Goal: Check status: Check status

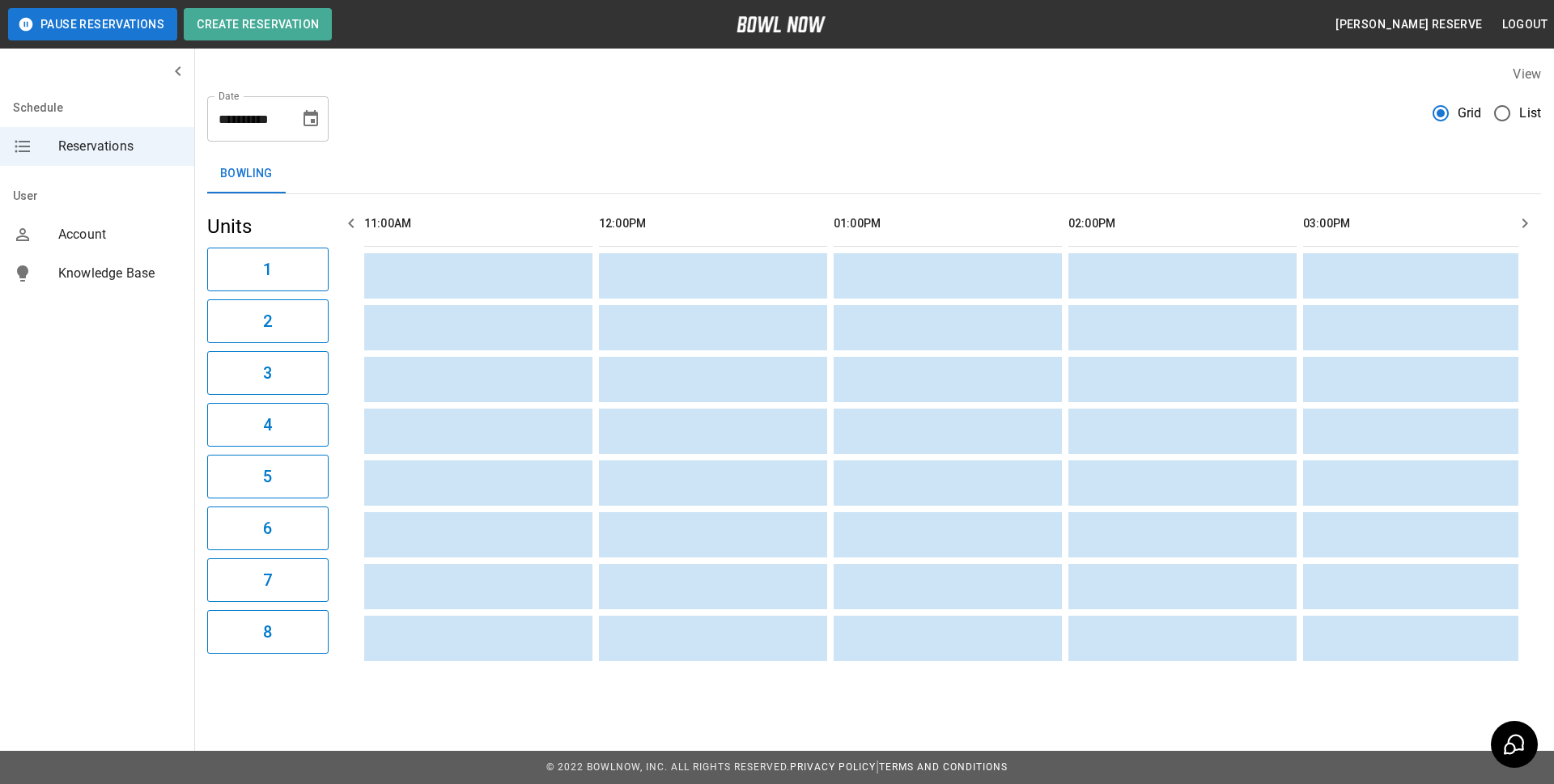
scroll to position [0, 1174]
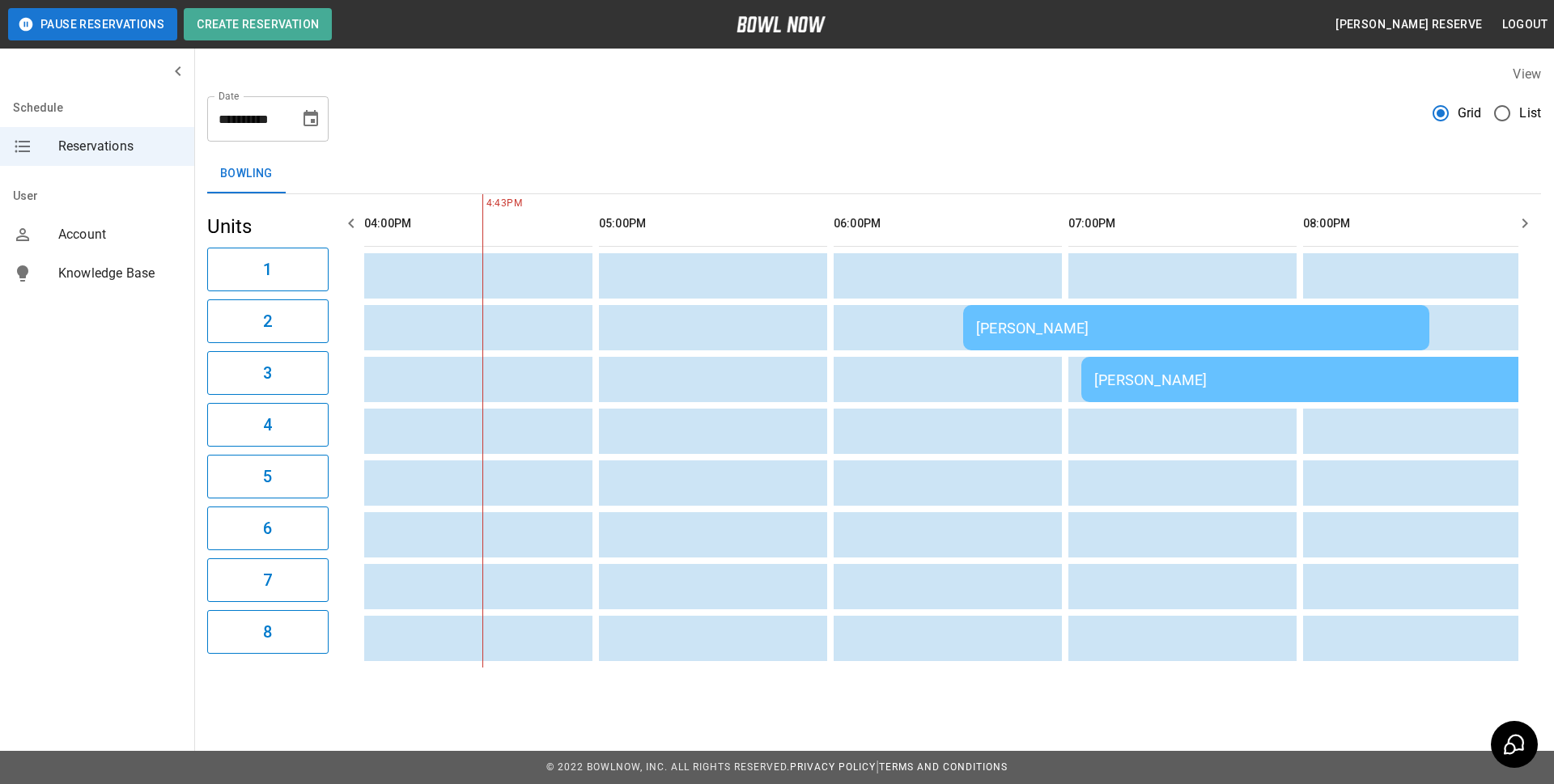
drag, startPoint x: 1017, startPoint y: 334, endPoint x: 1017, endPoint y: 326, distance: 8.0
click at [1017, 326] on div "[PERSON_NAME]" at bounding box center [1196, 328] width 440 height 17
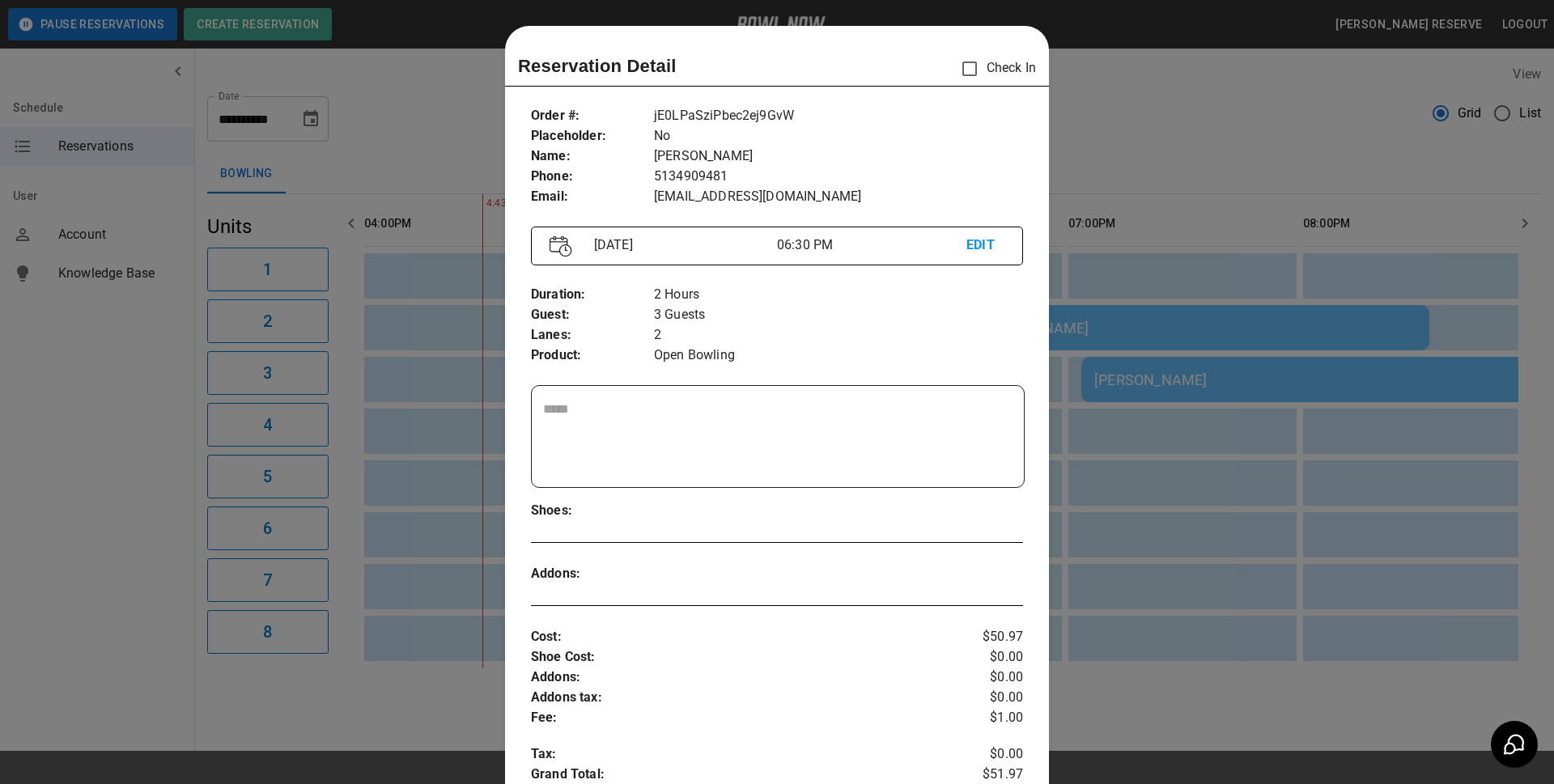
scroll to position [26, 0]
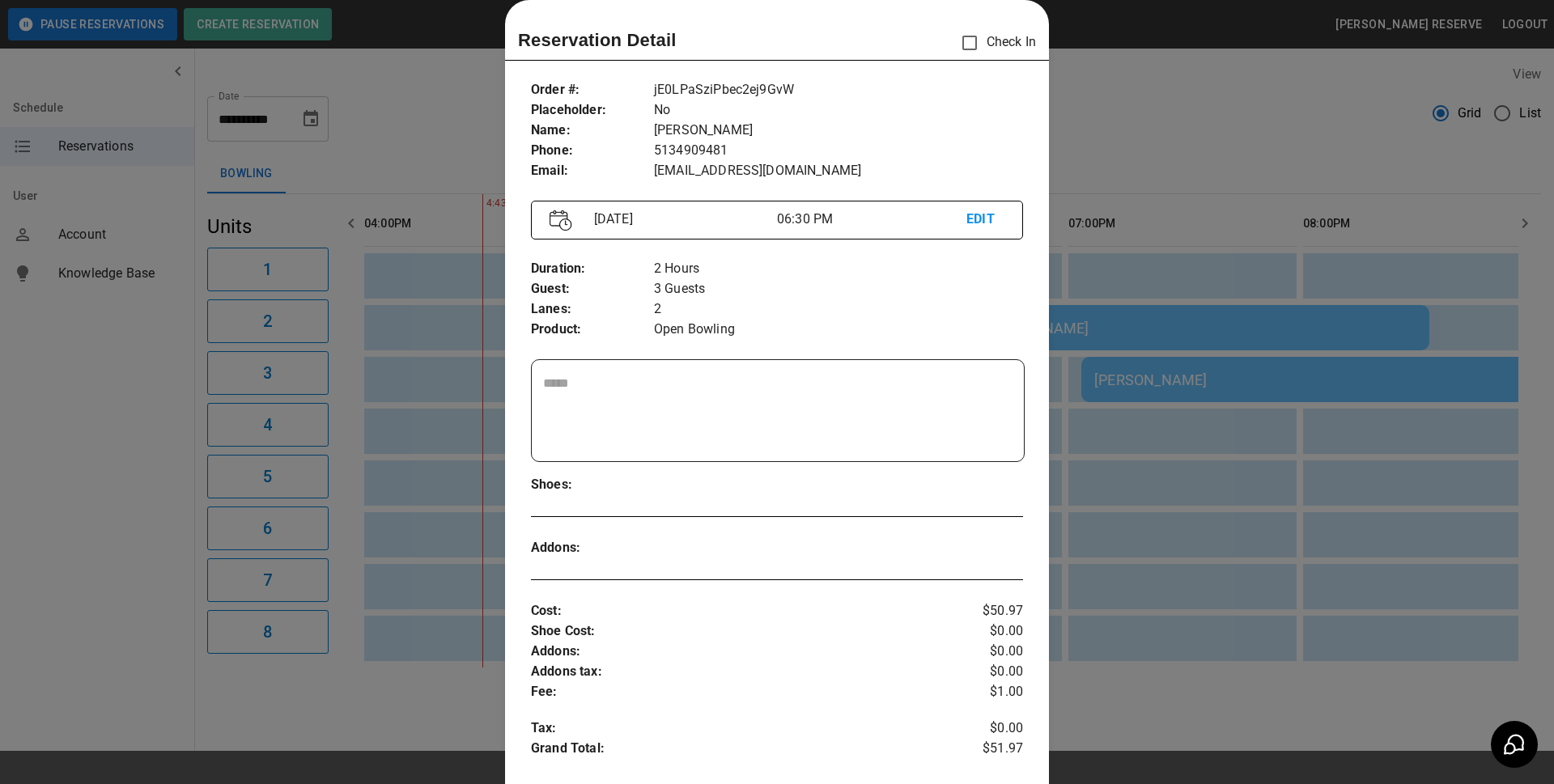
click at [1115, 167] on div at bounding box center [777, 392] width 1554 height 784
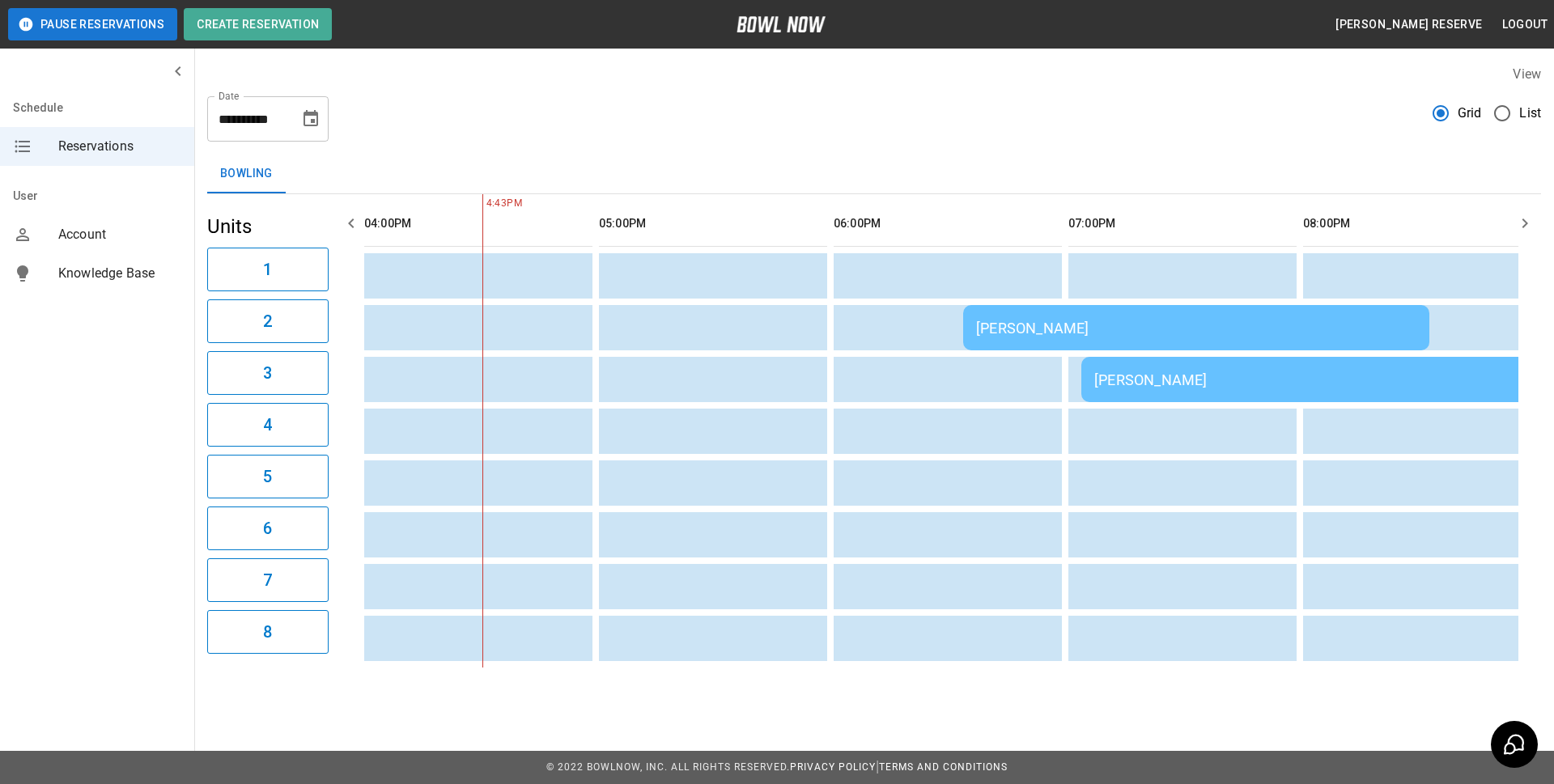
click at [1163, 382] on div "[PERSON_NAME]" at bounding box center [1314, 380] width 440 height 17
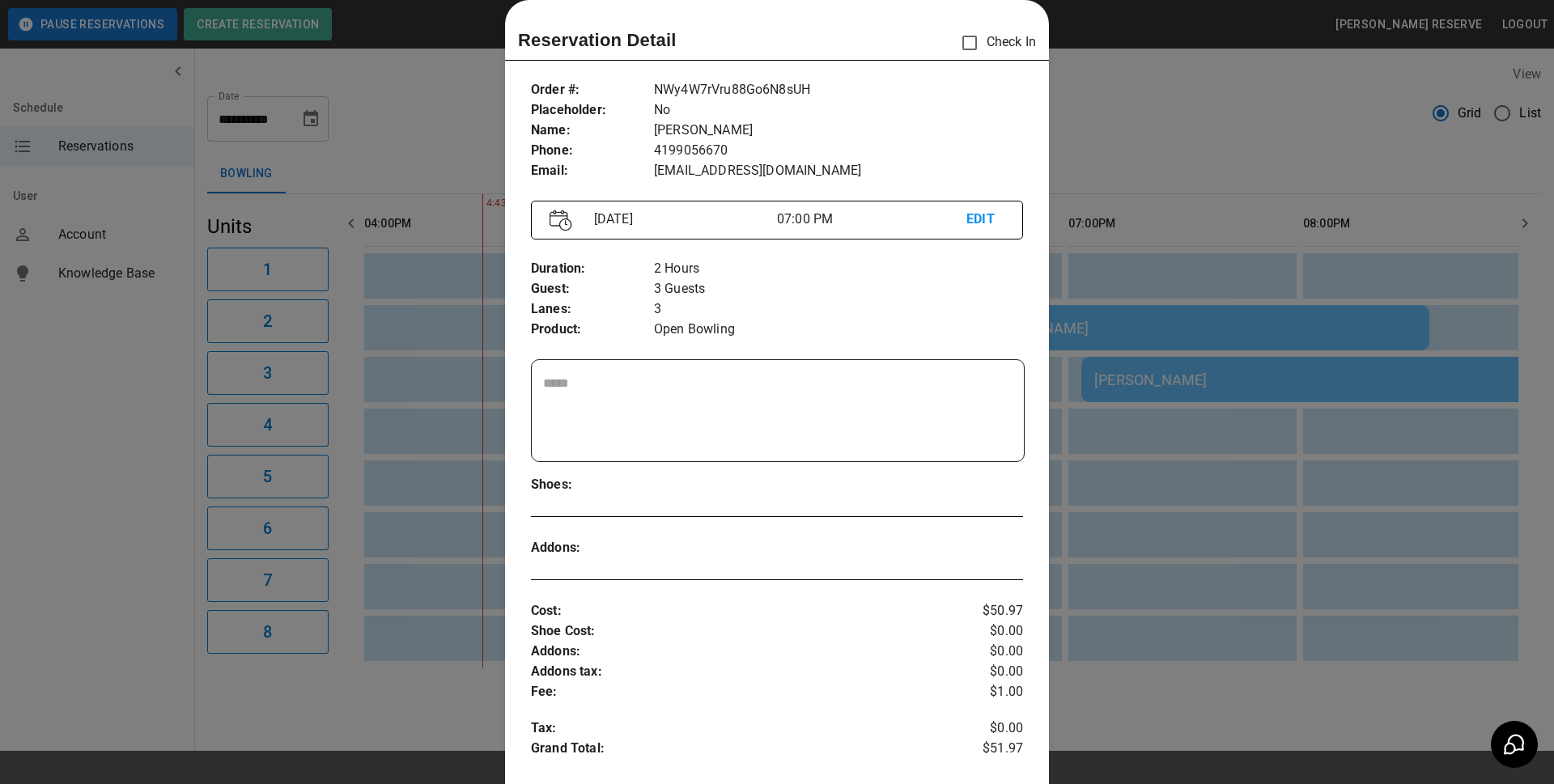
click at [1189, 296] on div at bounding box center [777, 392] width 1554 height 784
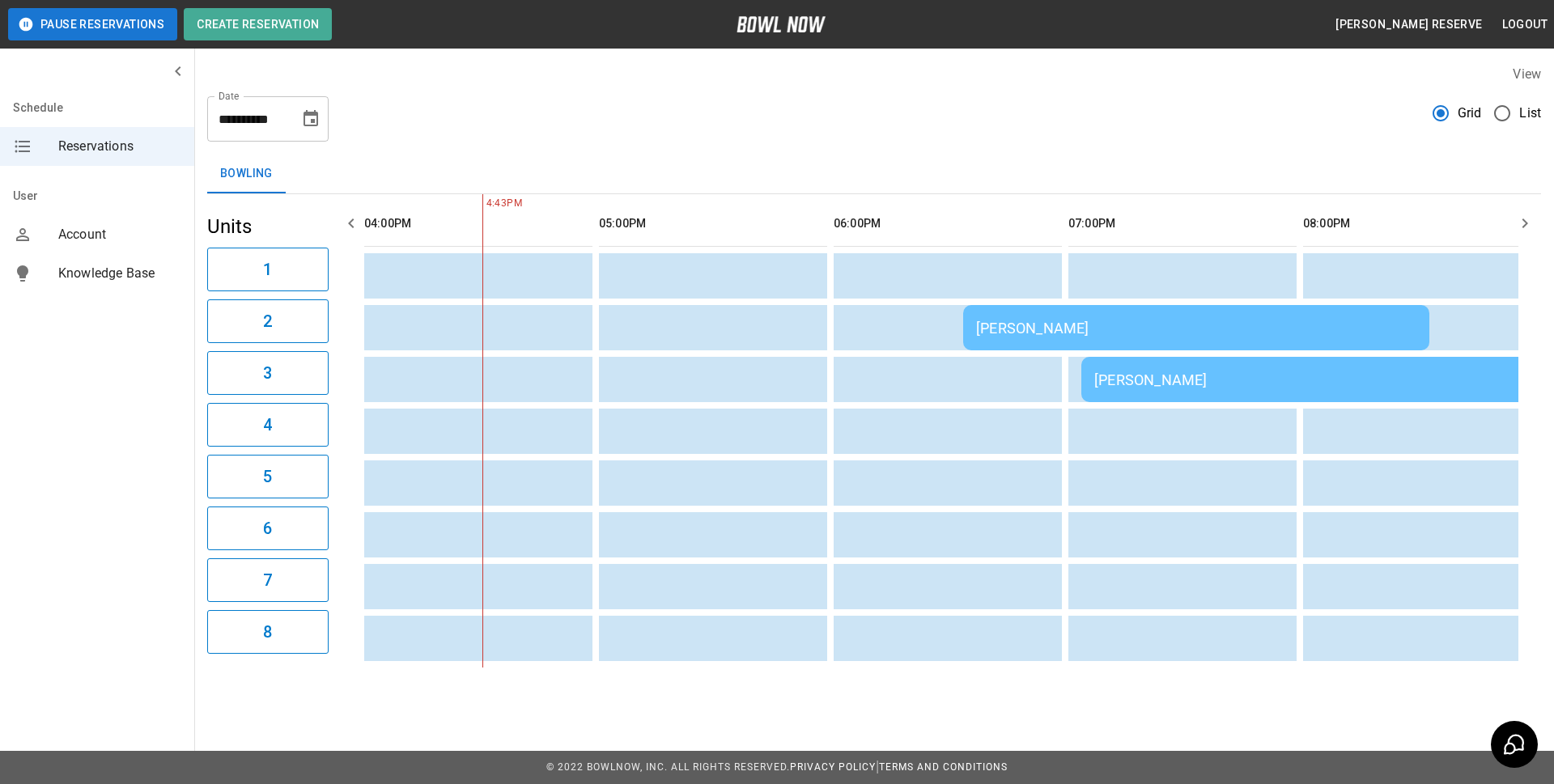
click at [1120, 328] on div "[PERSON_NAME]" at bounding box center [1196, 328] width 440 height 17
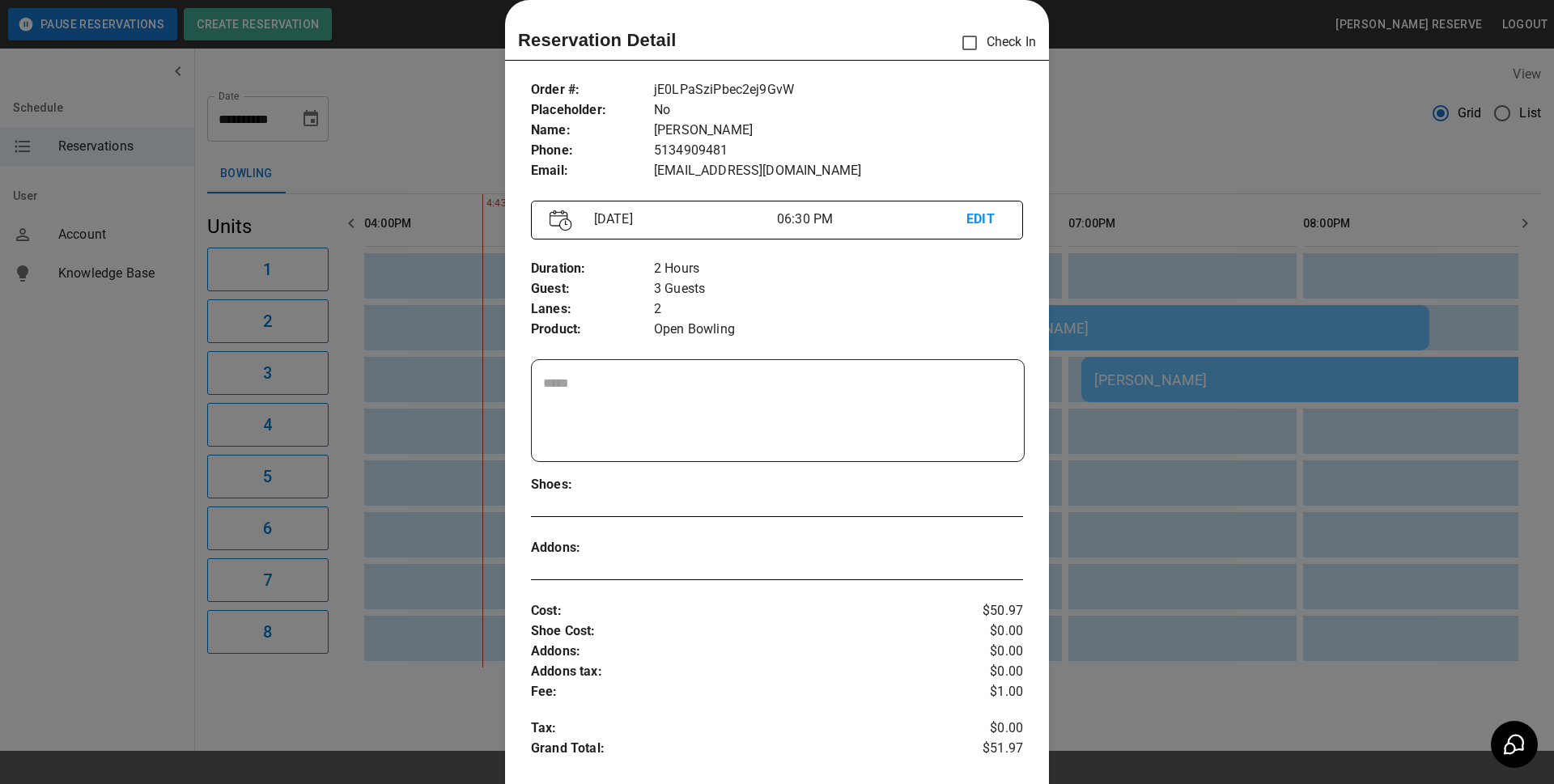
click at [1230, 250] on div at bounding box center [777, 392] width 1554 height 784
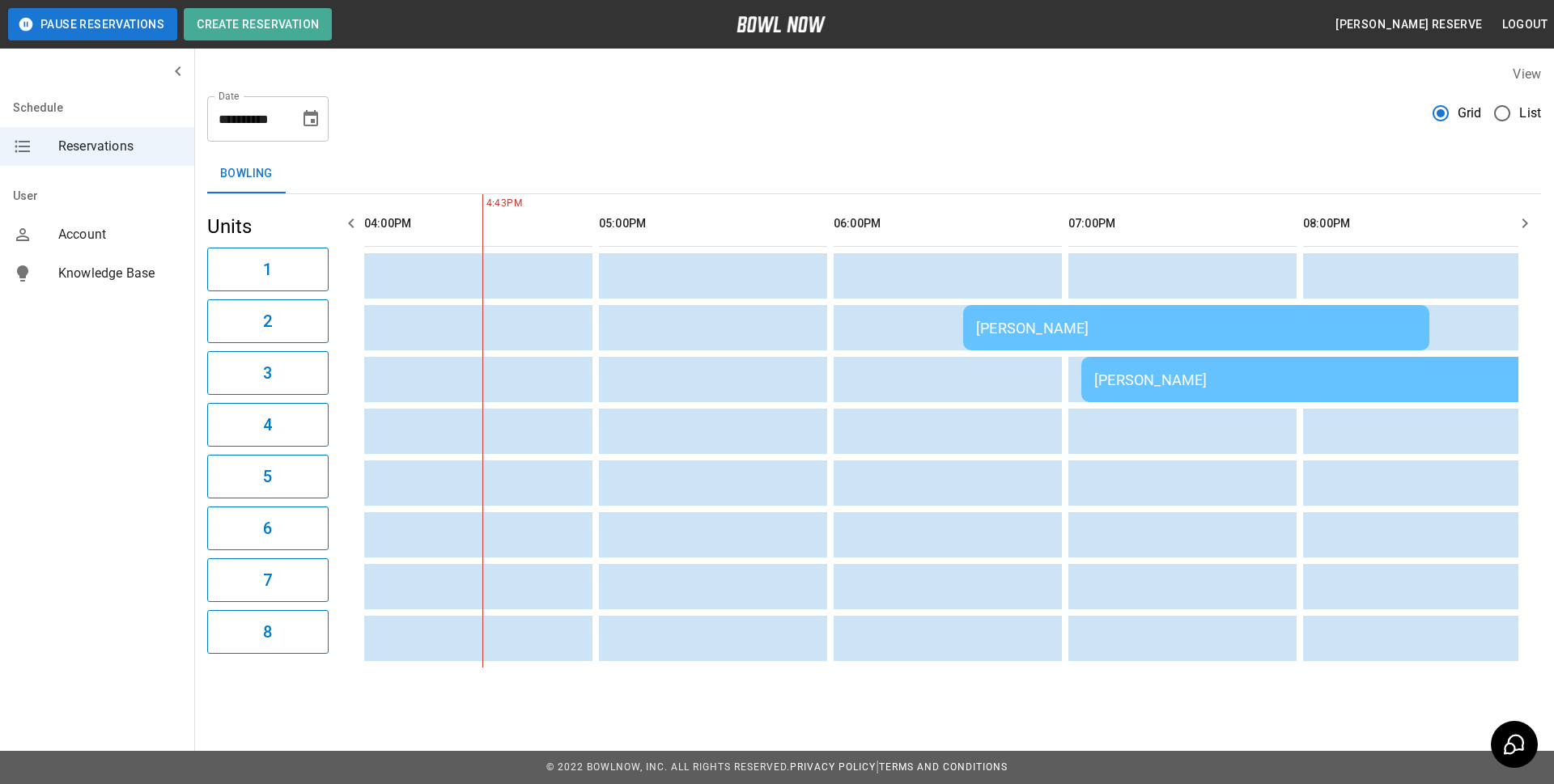
click at [1180, 380] on div "[PERSON_NAME]" at bounding box center [1314, 380] width 440 height 17
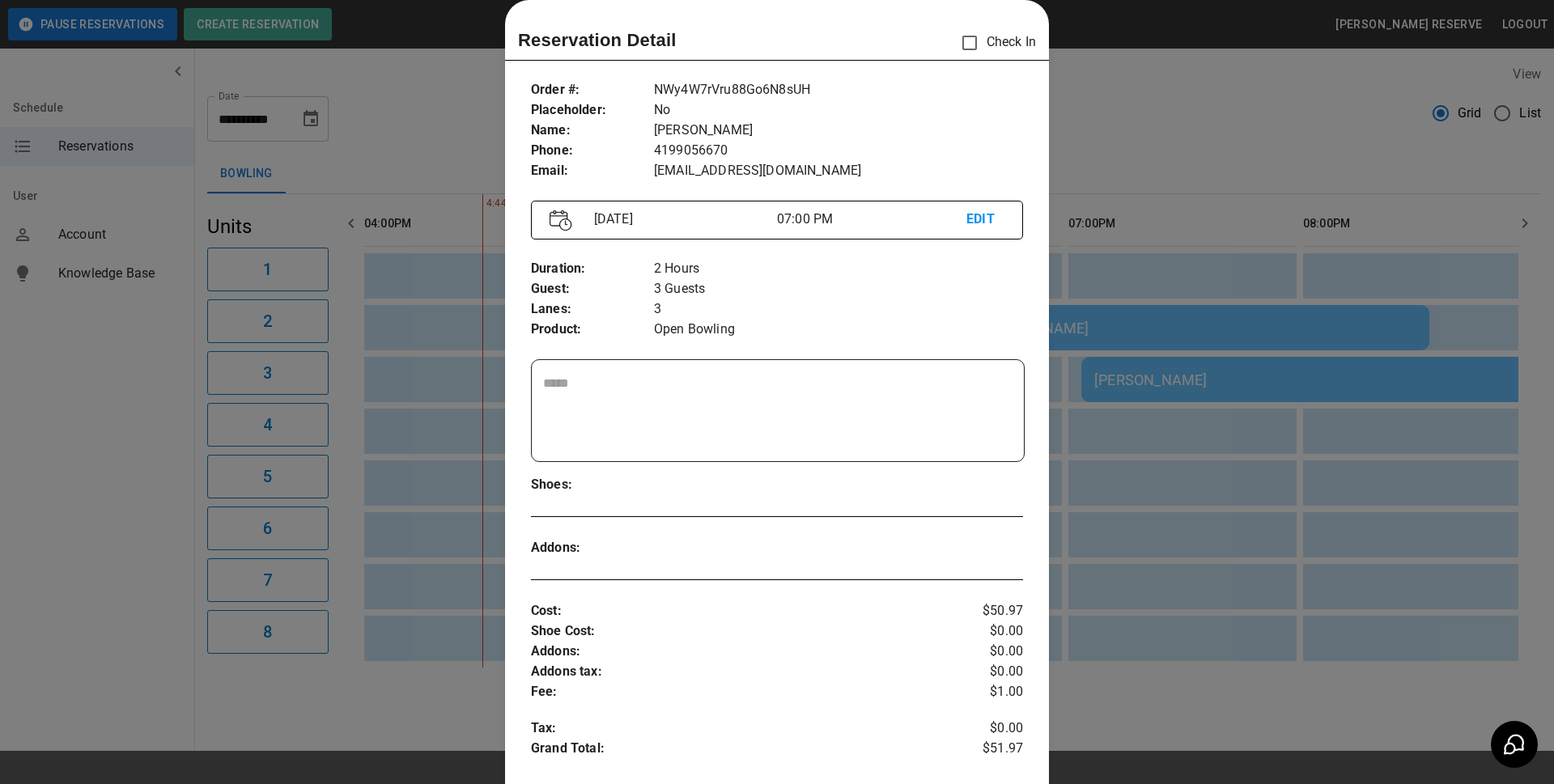
click at [1117, 315] on div at bounding box center [777, 392] width 1554 height 784
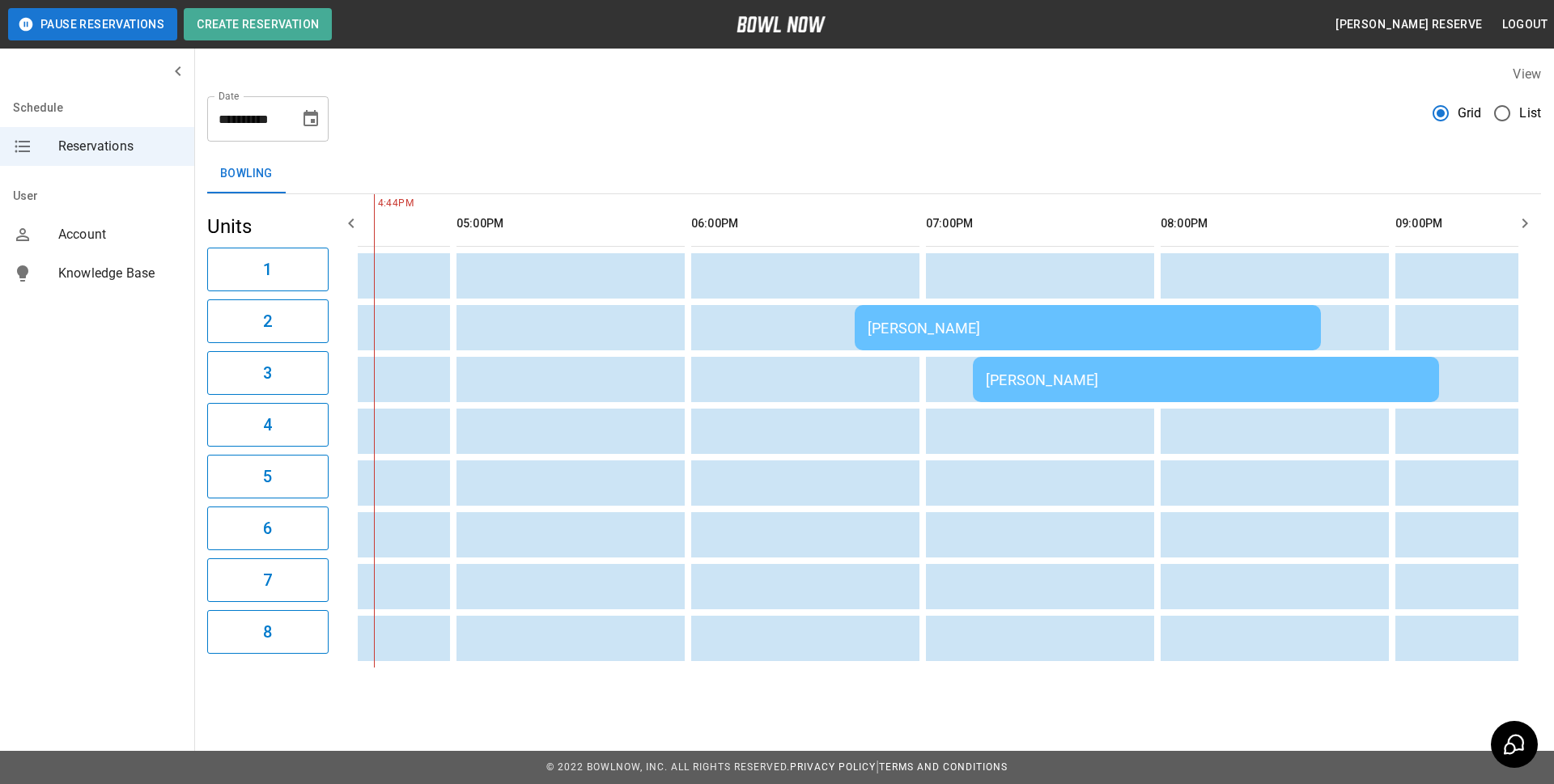
scroll to position [0, 0]
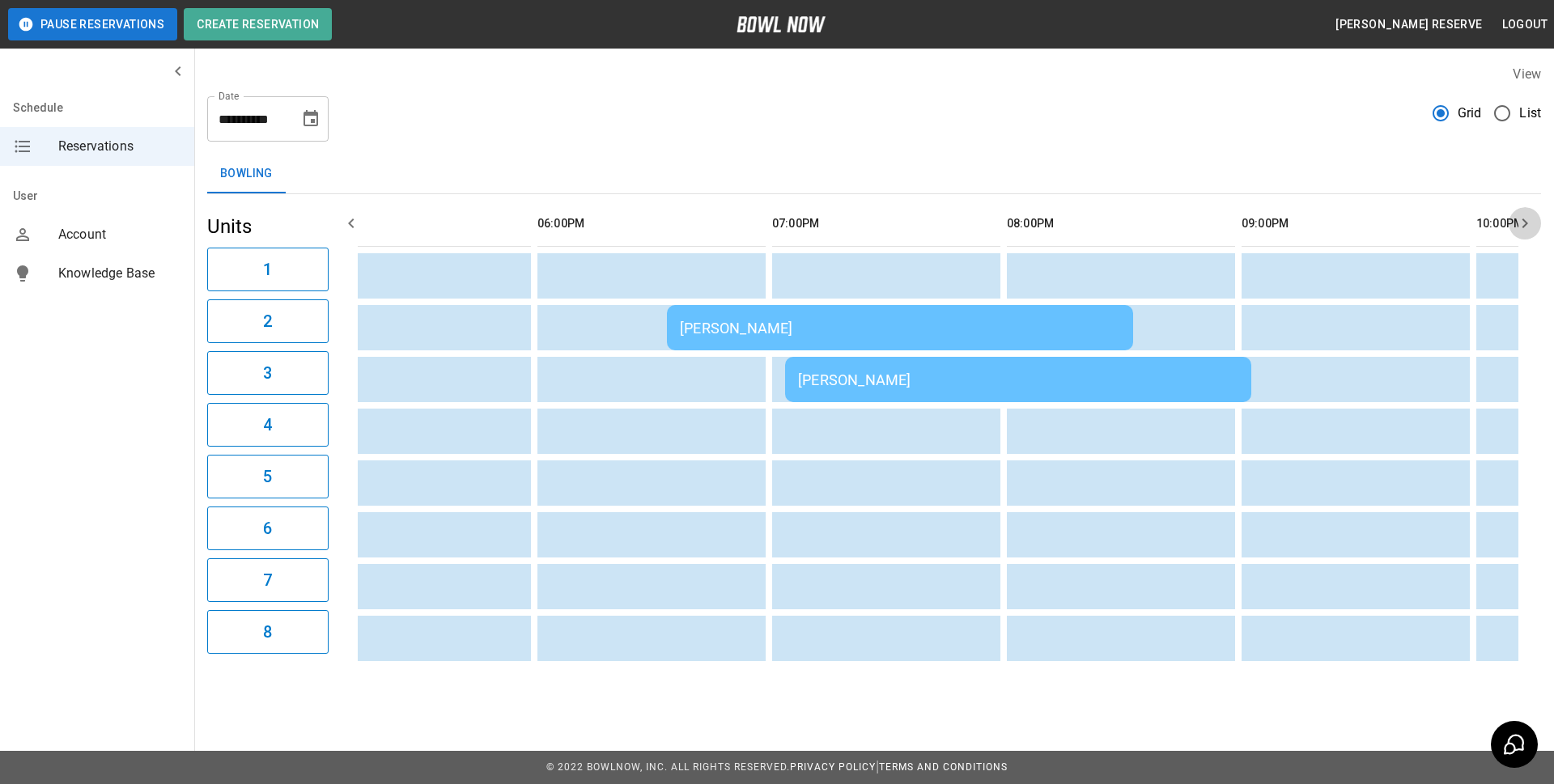
click at [1526, 223] on icon "button" at bounding box center [1525, 224] width 6 height 10
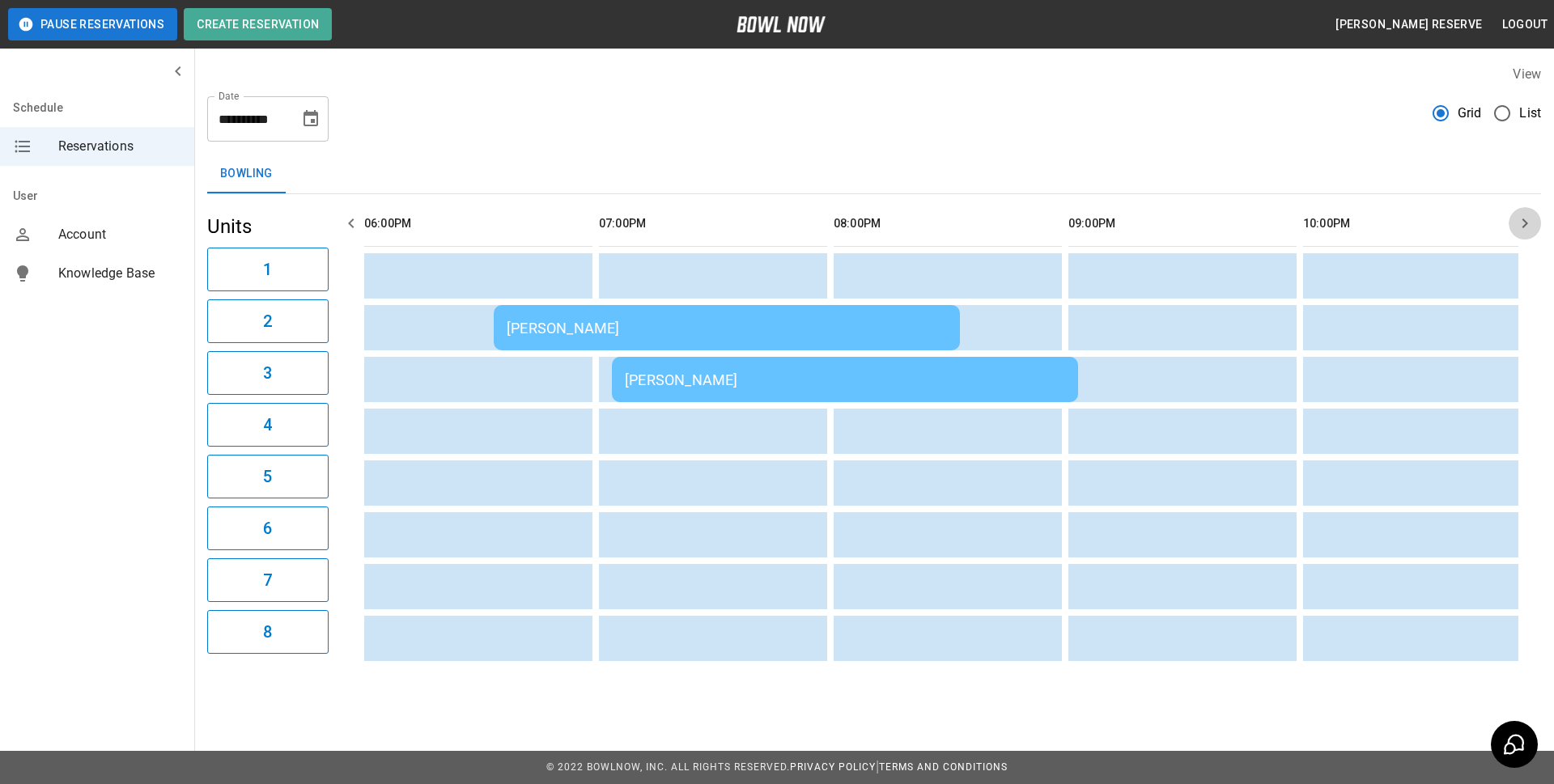
click at [1526, 223] on icon "button" at bounding box center [1525, 224] width 6 height 10
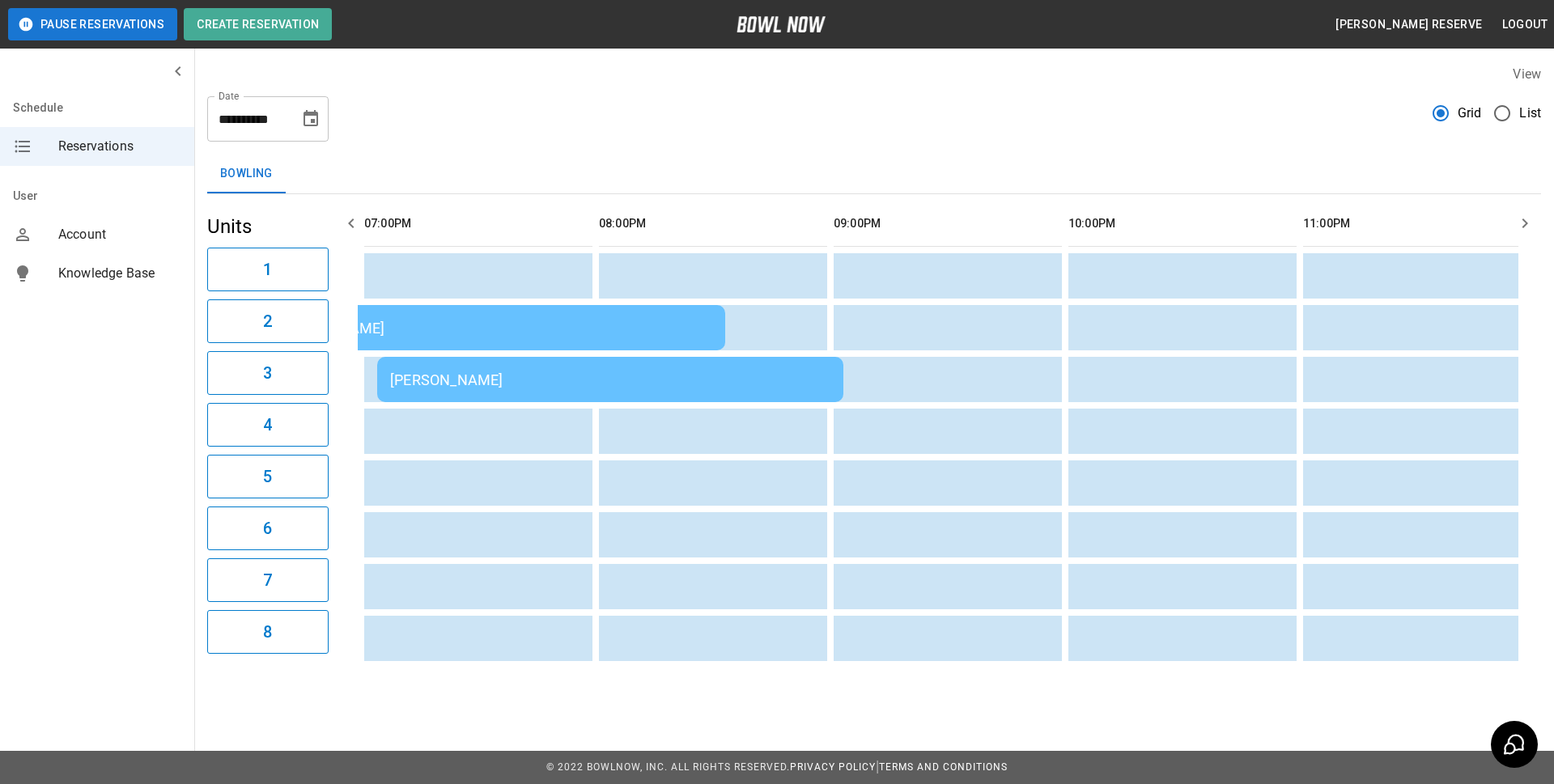
click at [1527, 220] on icon "button" at bounding box center [1525, 223] width 19 height 19
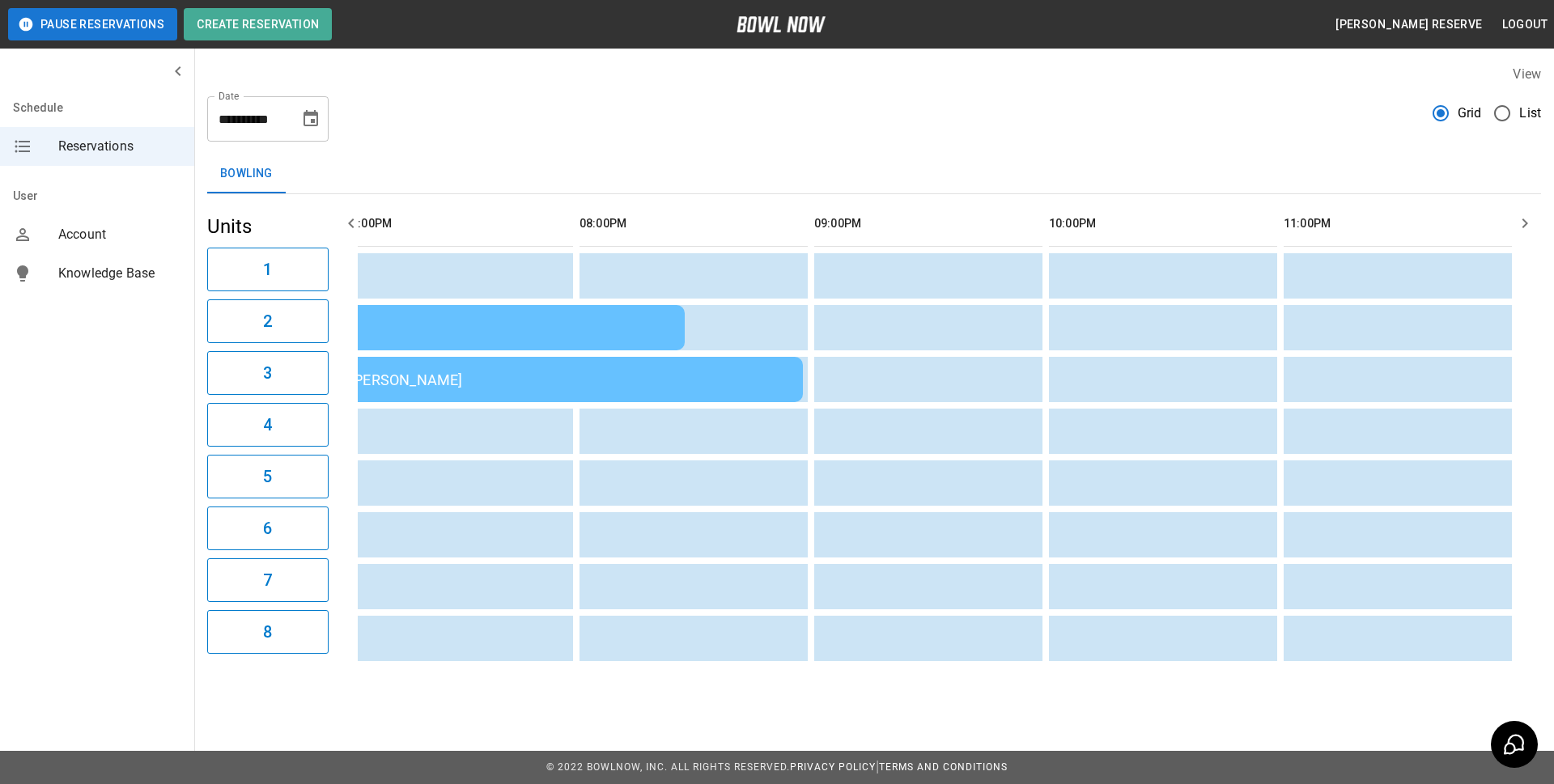
click at [354, 223] on icon "button" at bounding box center [351, 223] width 19 height 19
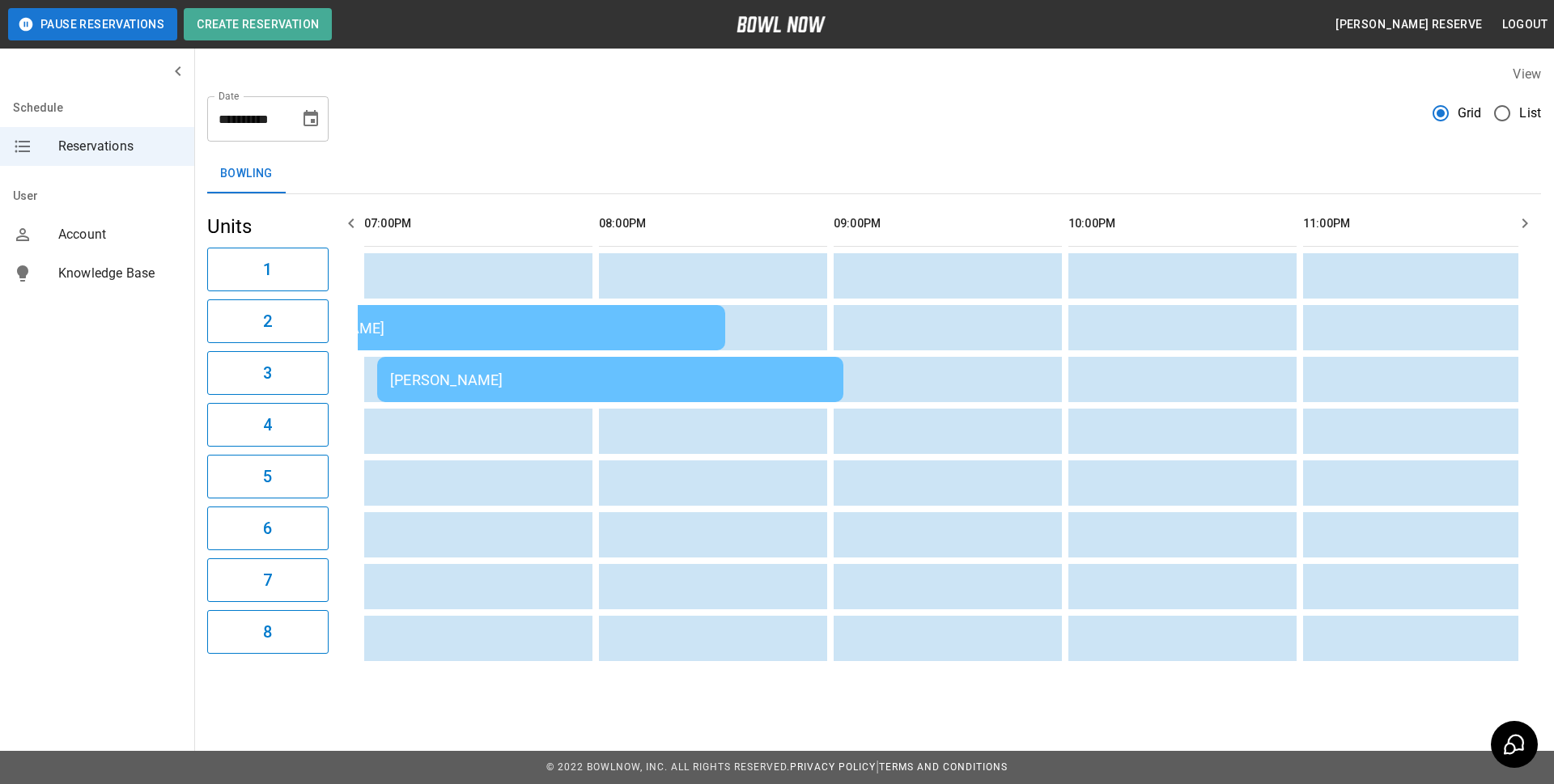
click at [354, 223] on icon "button" at bounding box center [351, 223] width 19 height 19
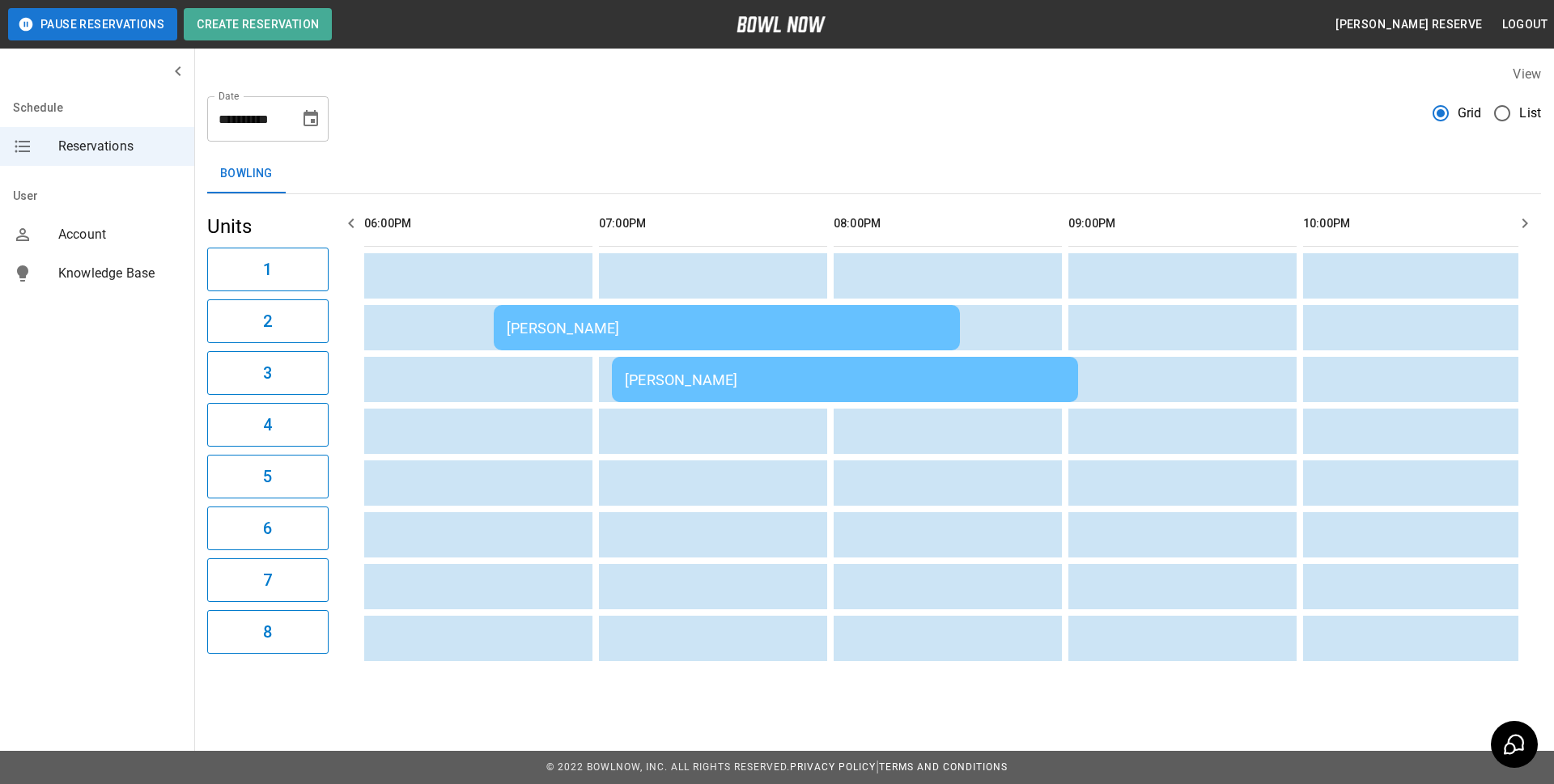
click at [354, 223] on icon "button" at bounding box center [351, 223] width 19 height 19
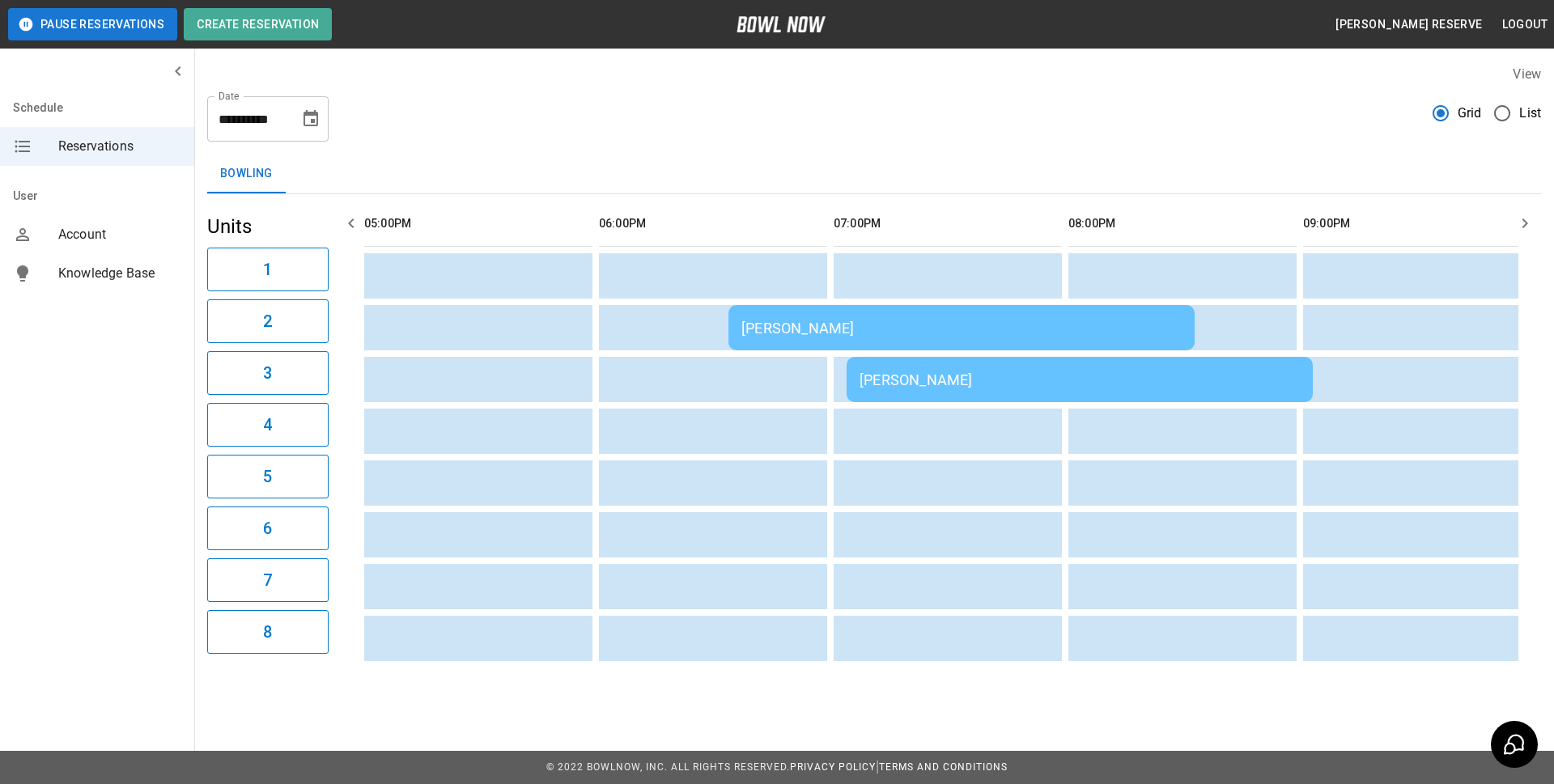
scroll to position [0, 1408]
